Goal: Check status: Check status

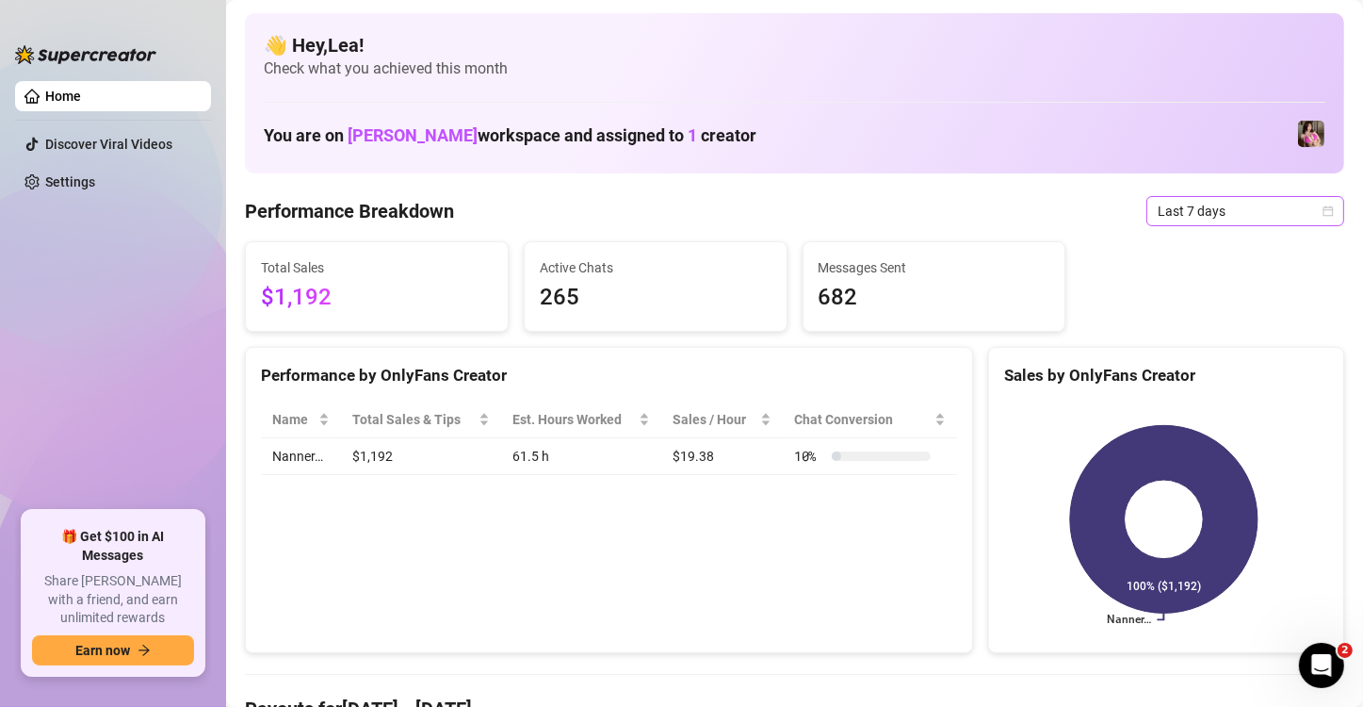
click at [1320, 209] on div "Last 7 days" at bounding box center [1246, 211] width 198 height 30
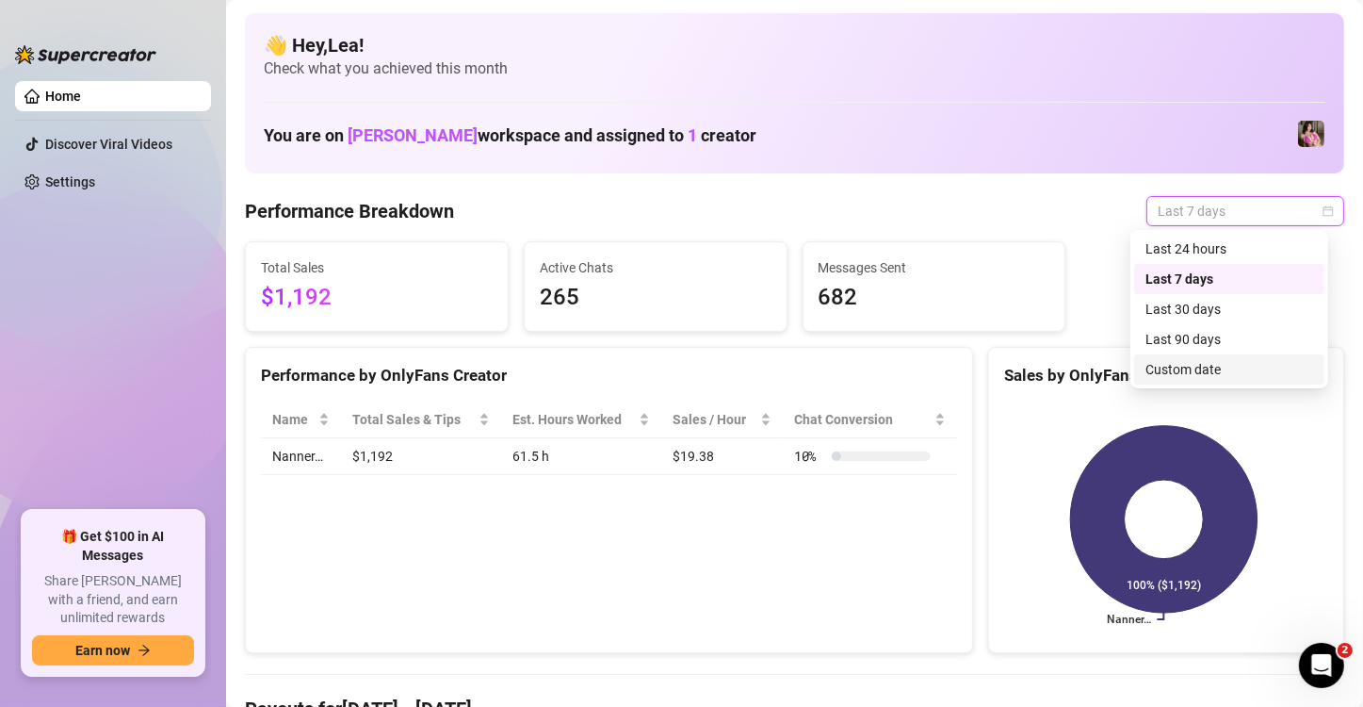
click at [1170, 355] on div "Custom date" at bounding box center [1229, 369] width 190 height 30
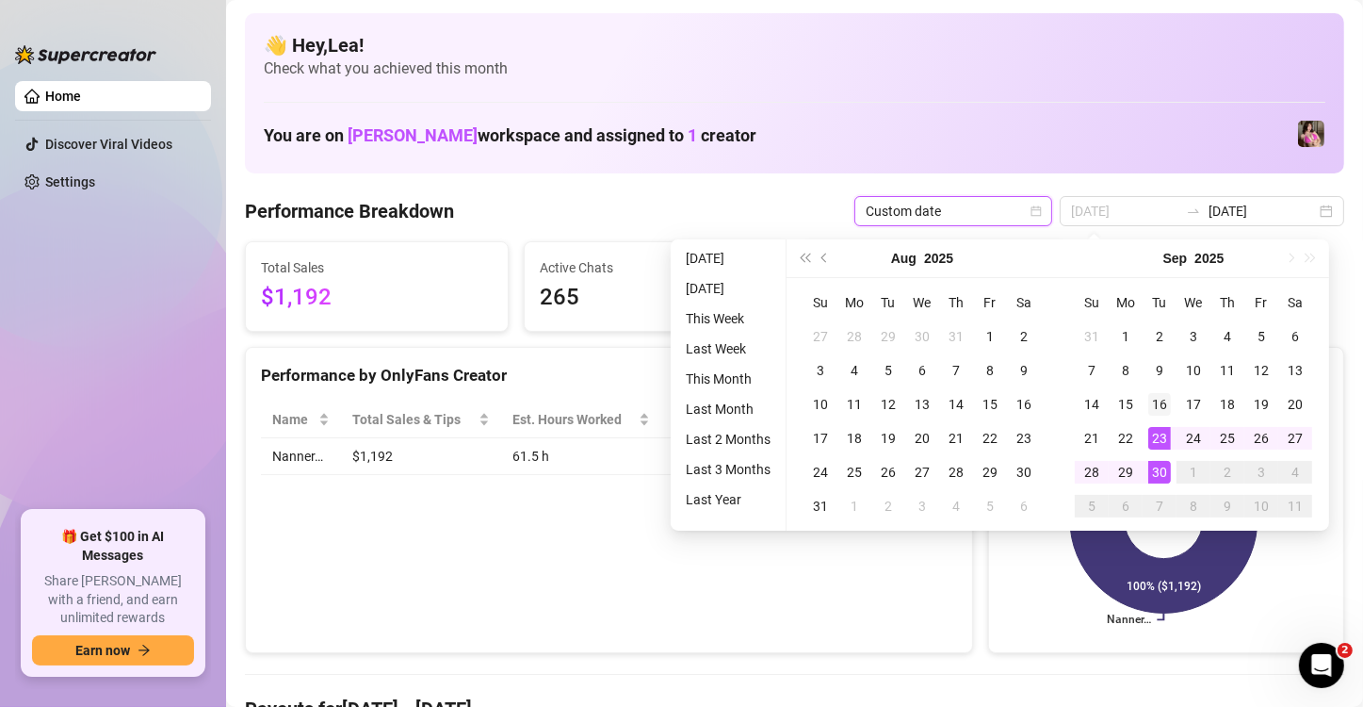
type input "[DATE]"
click at [1160, 399] on div "16" at bounding box center [1160, 404] width 23 height 23
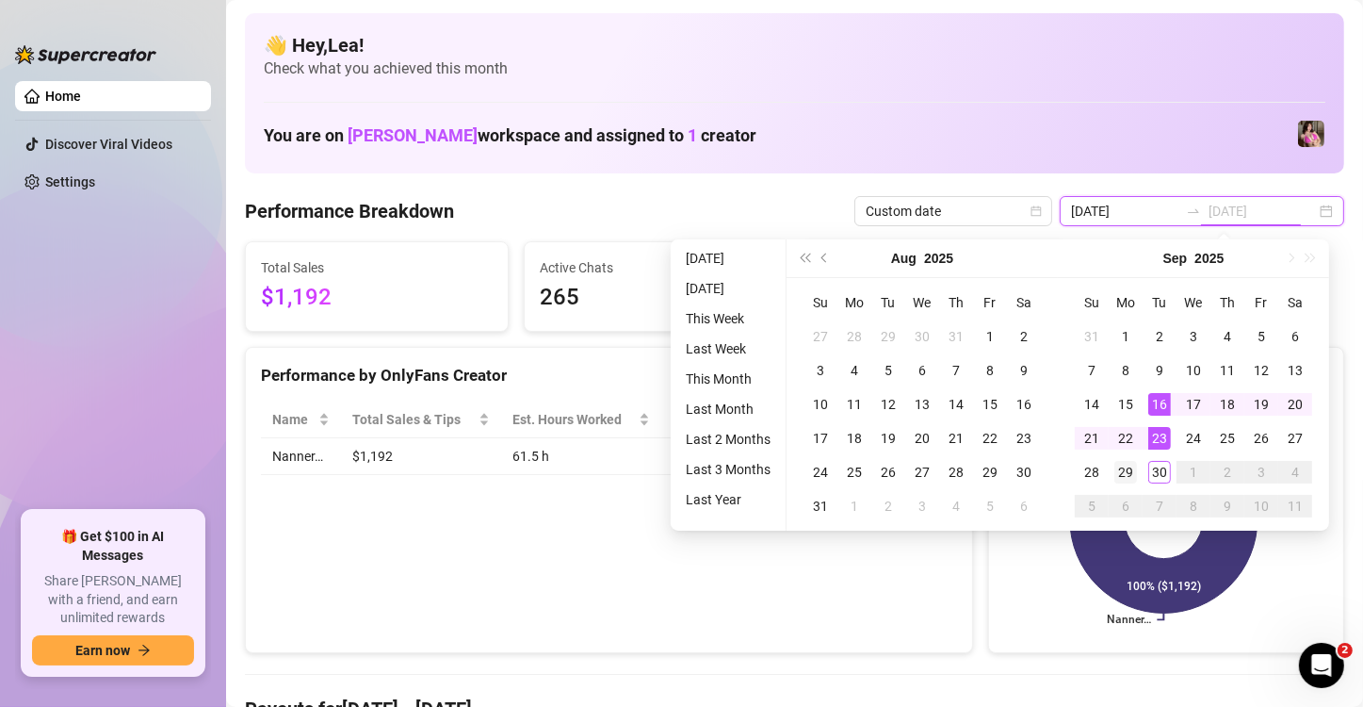
type input "[DATE]"
click at [1130, 464] on div "29" at bounding box center [1126, 472] width 23 height 23
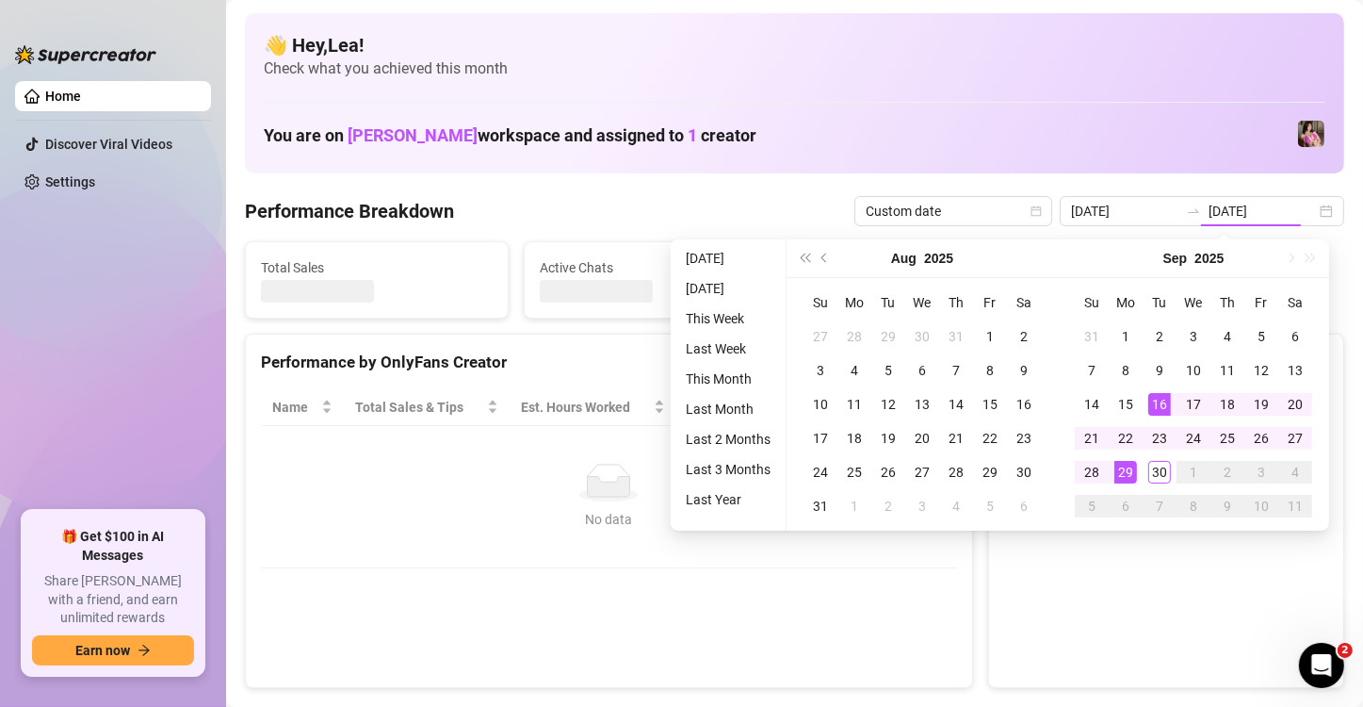
type input "[DATE]"
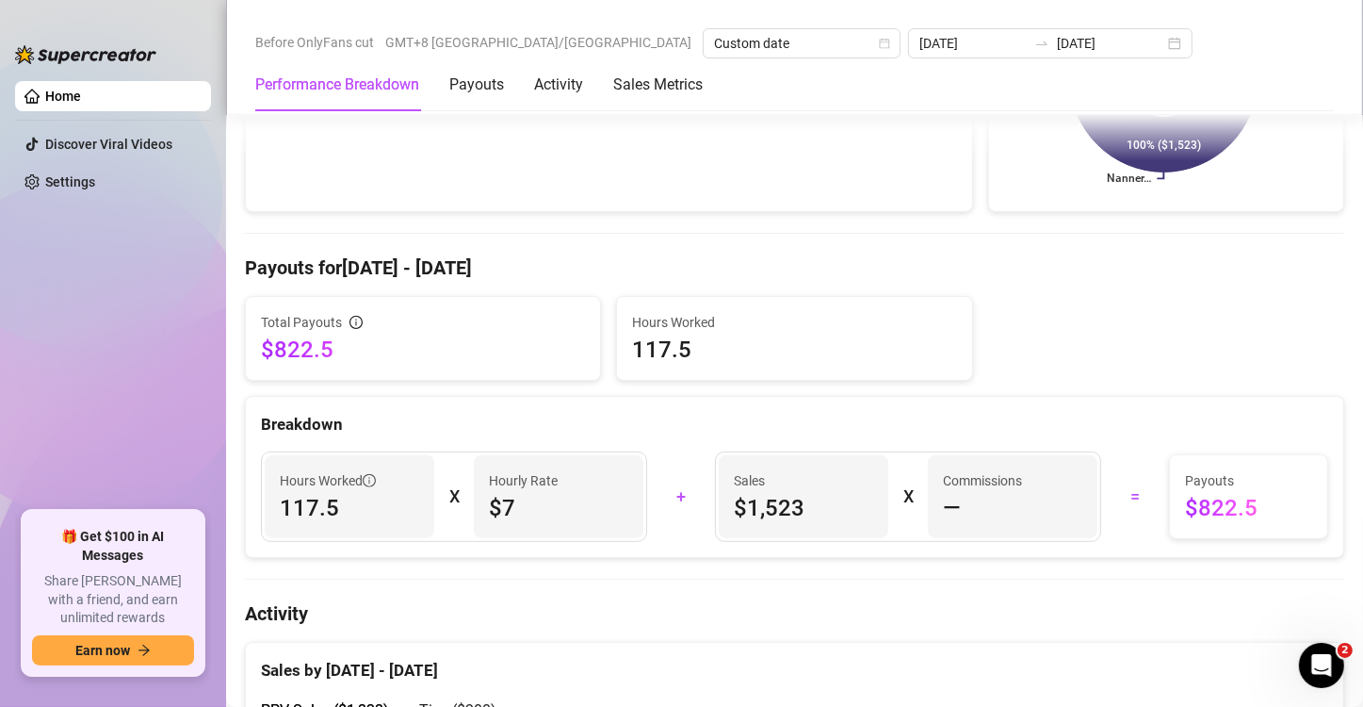
scroll to position [439, 0]
